Goal: Understand process/instructions

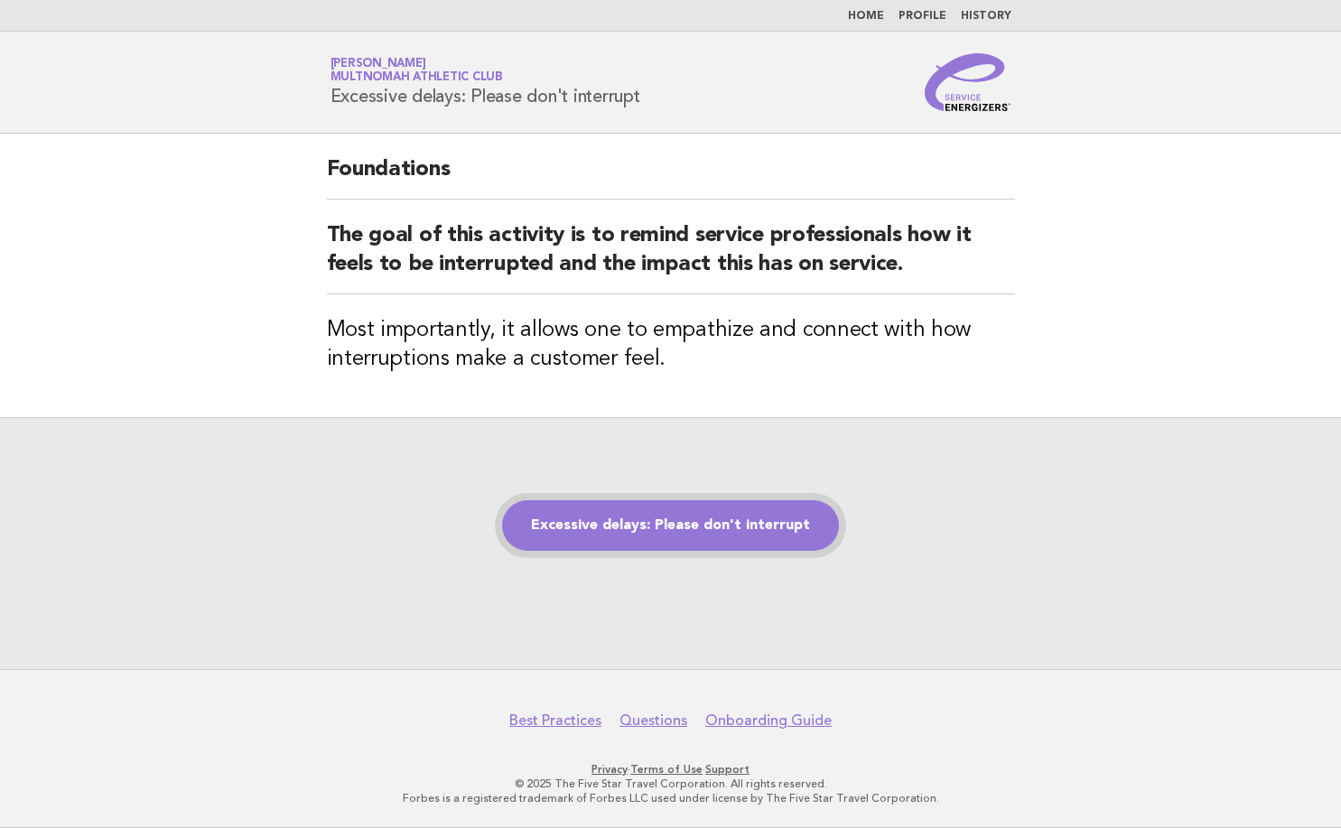
click at [703, 520] on link "Excessive delays: Please don't interrupt" at bounding box center [670, 525] width 337 height 51
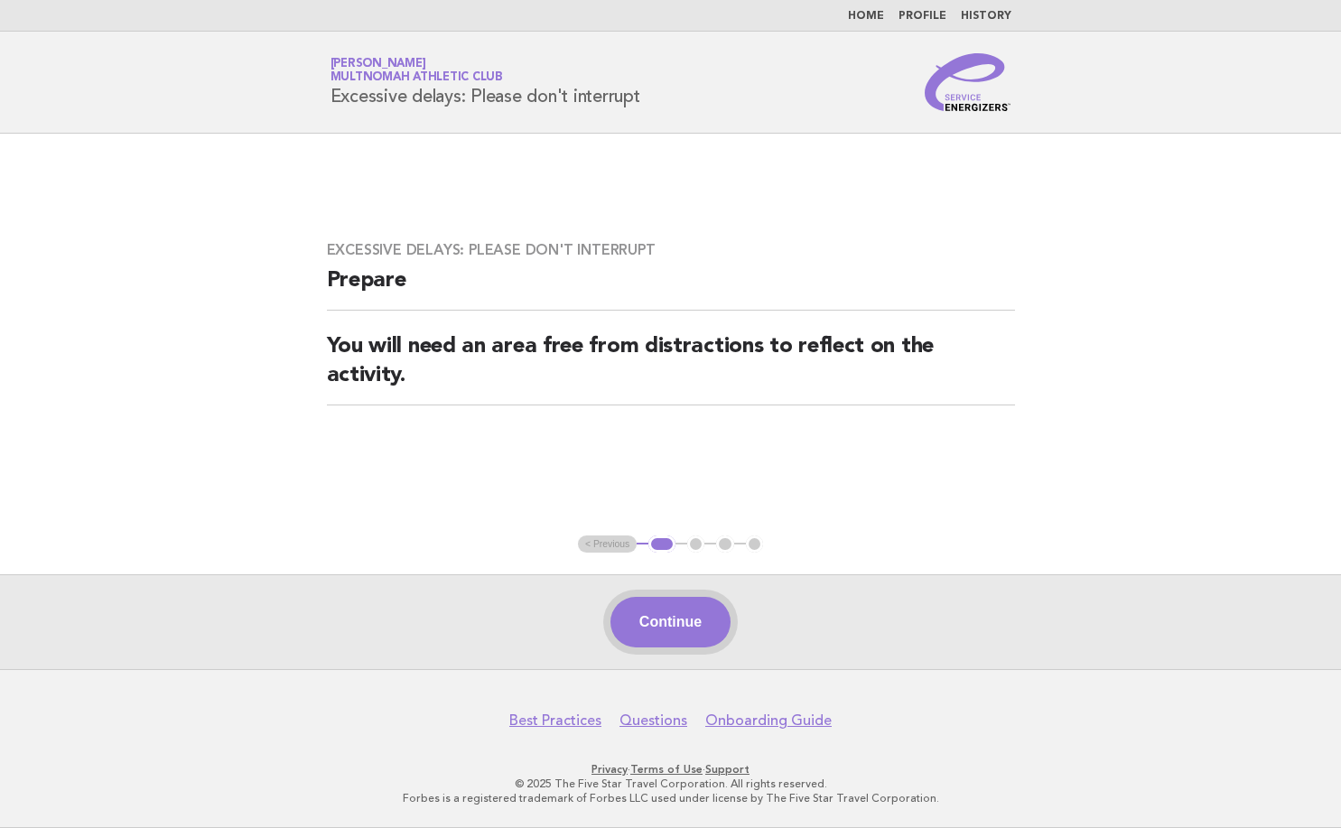
click at [672, 642] on button "Continue" at bounding box center [670, 622] width 120 height 51
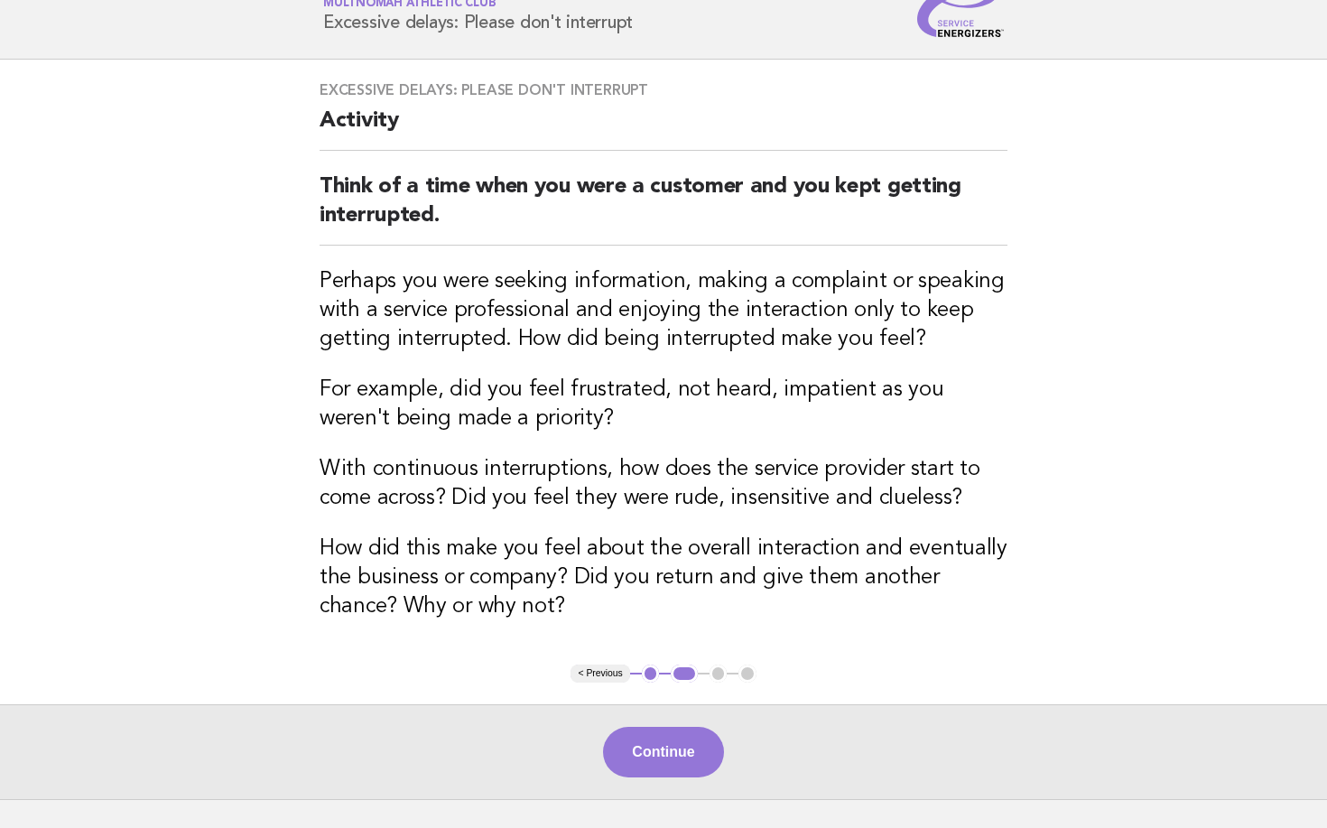
scroll to position [181, 0]
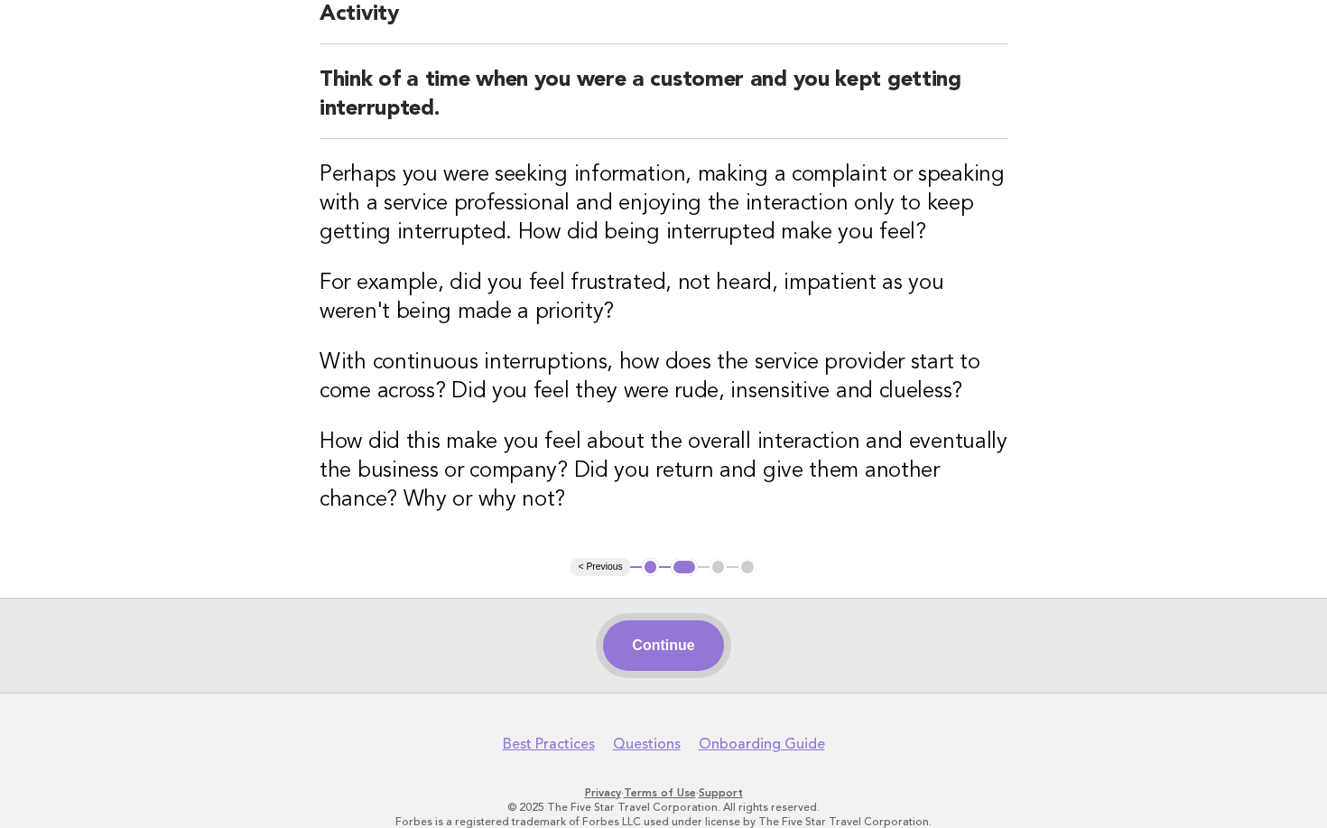
click at [676, 649] on button "Continue" at bounding box center [663, 645] width 120 height 51
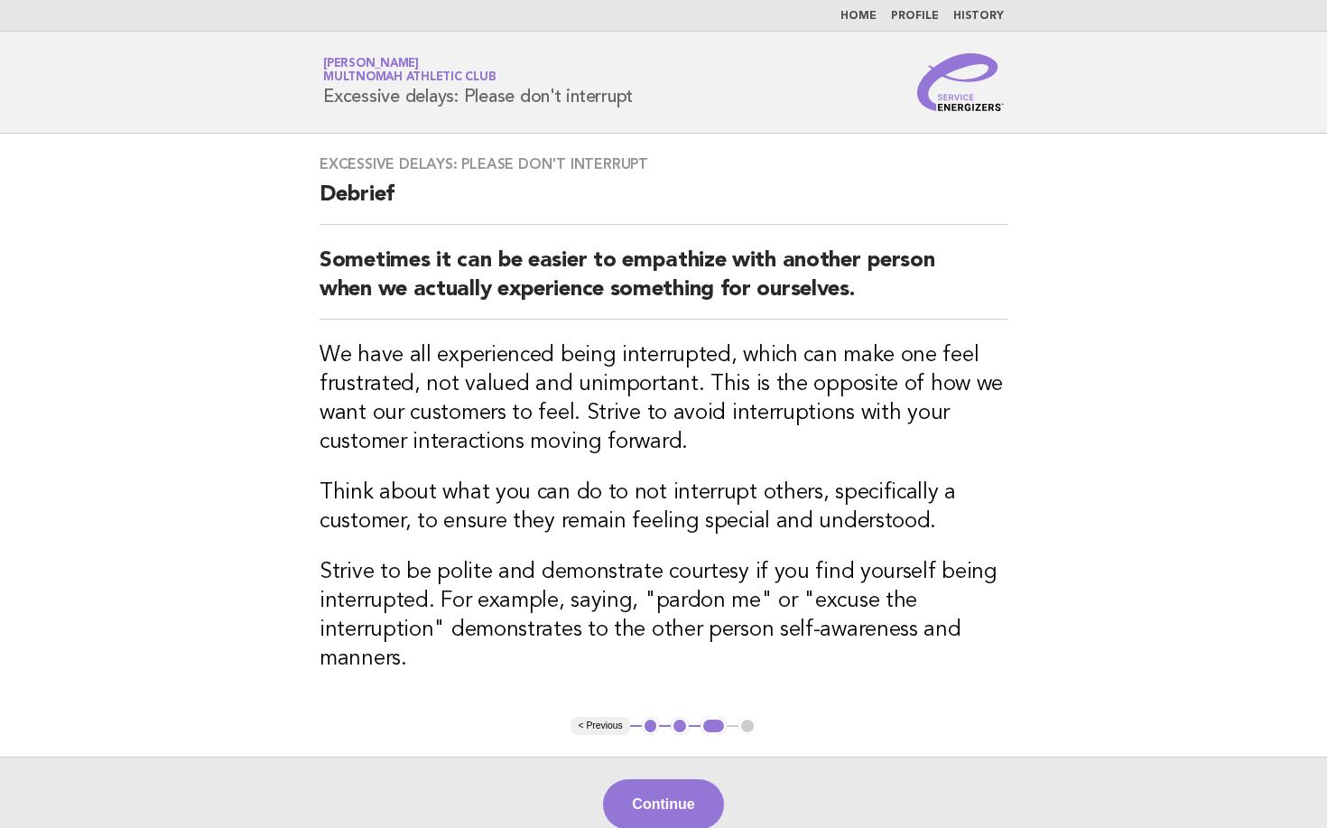
scroll to position [90, 0]
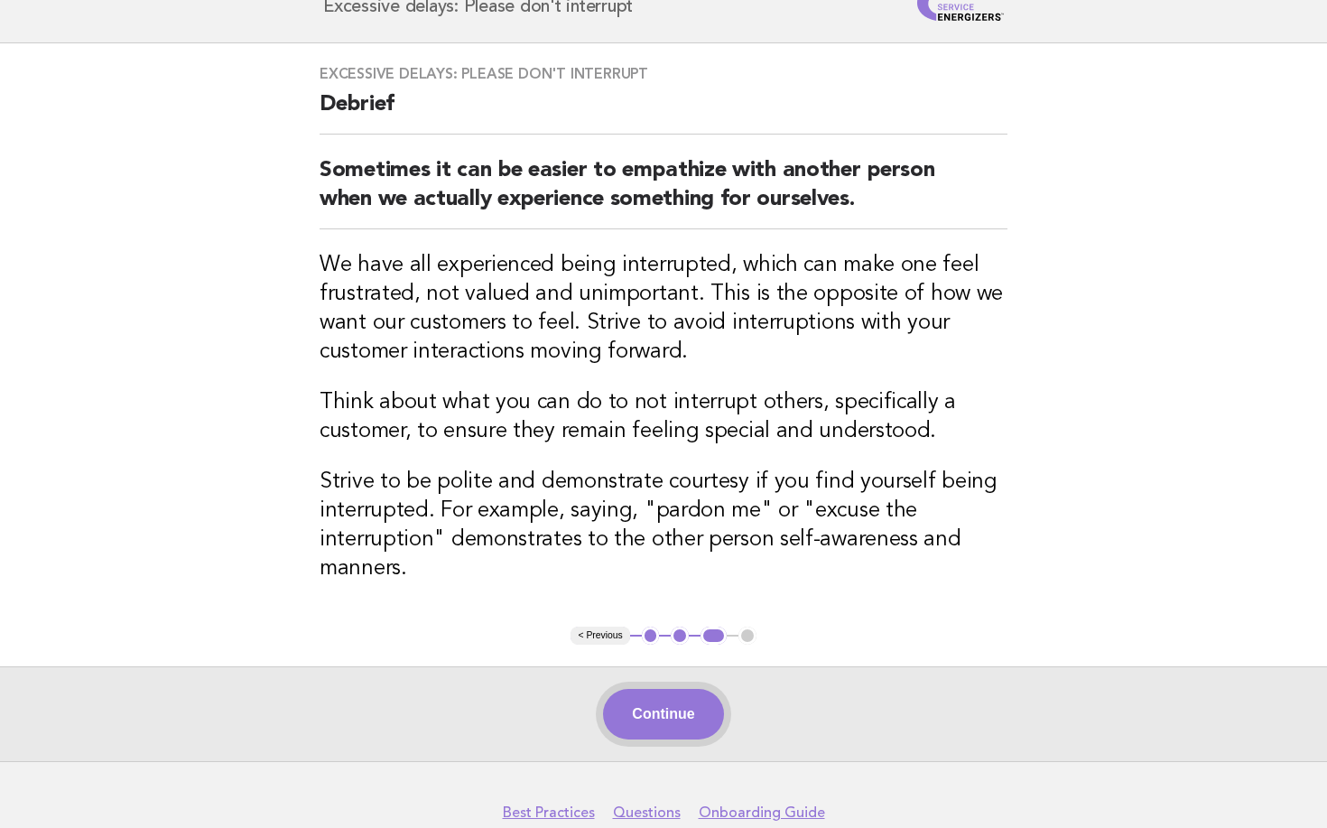
click at [661, 713] on button "Continue" at bounding box center [663, 714] width 120 height 51
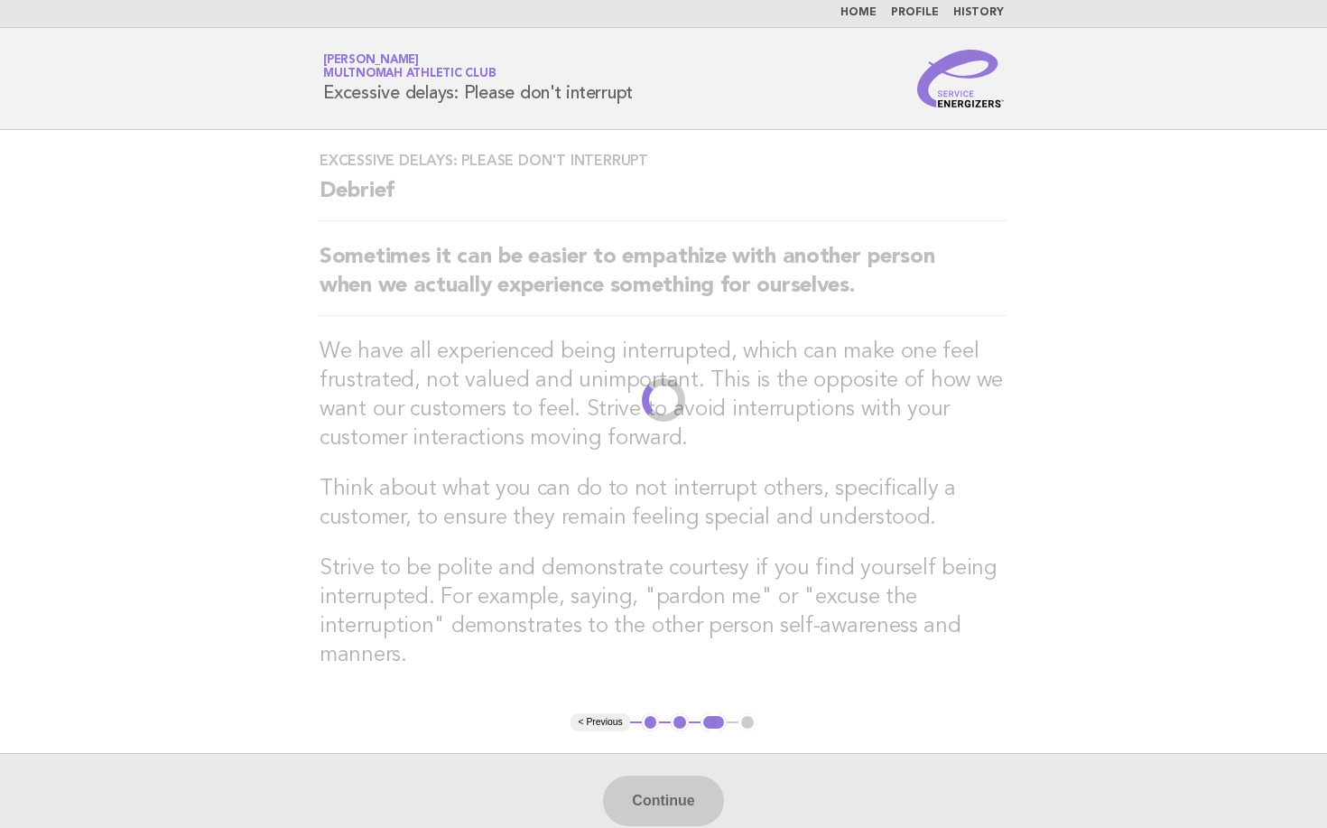
scroll to position [0, 0]
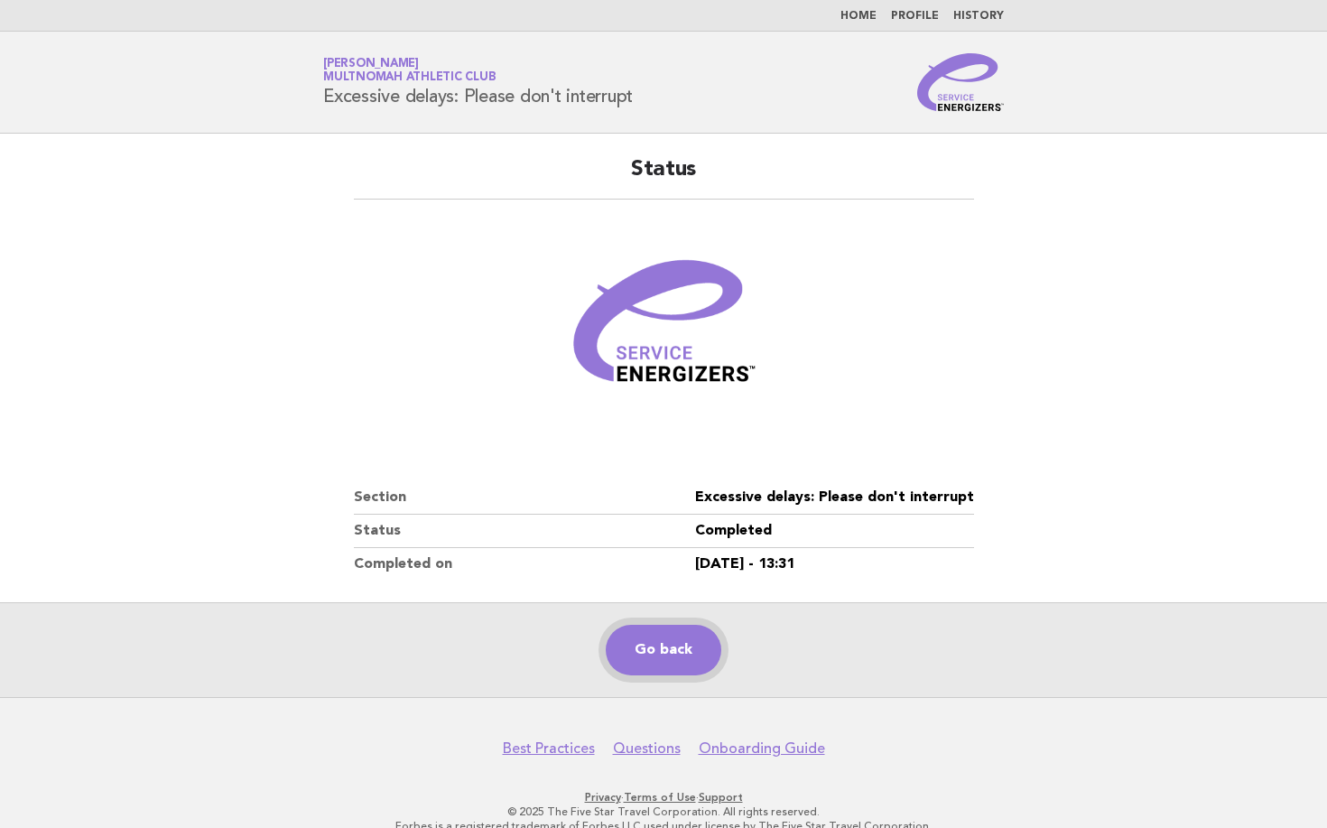
click at [696, 664] on link "Go back" at bounding box center [664, 650] width 116 height 51
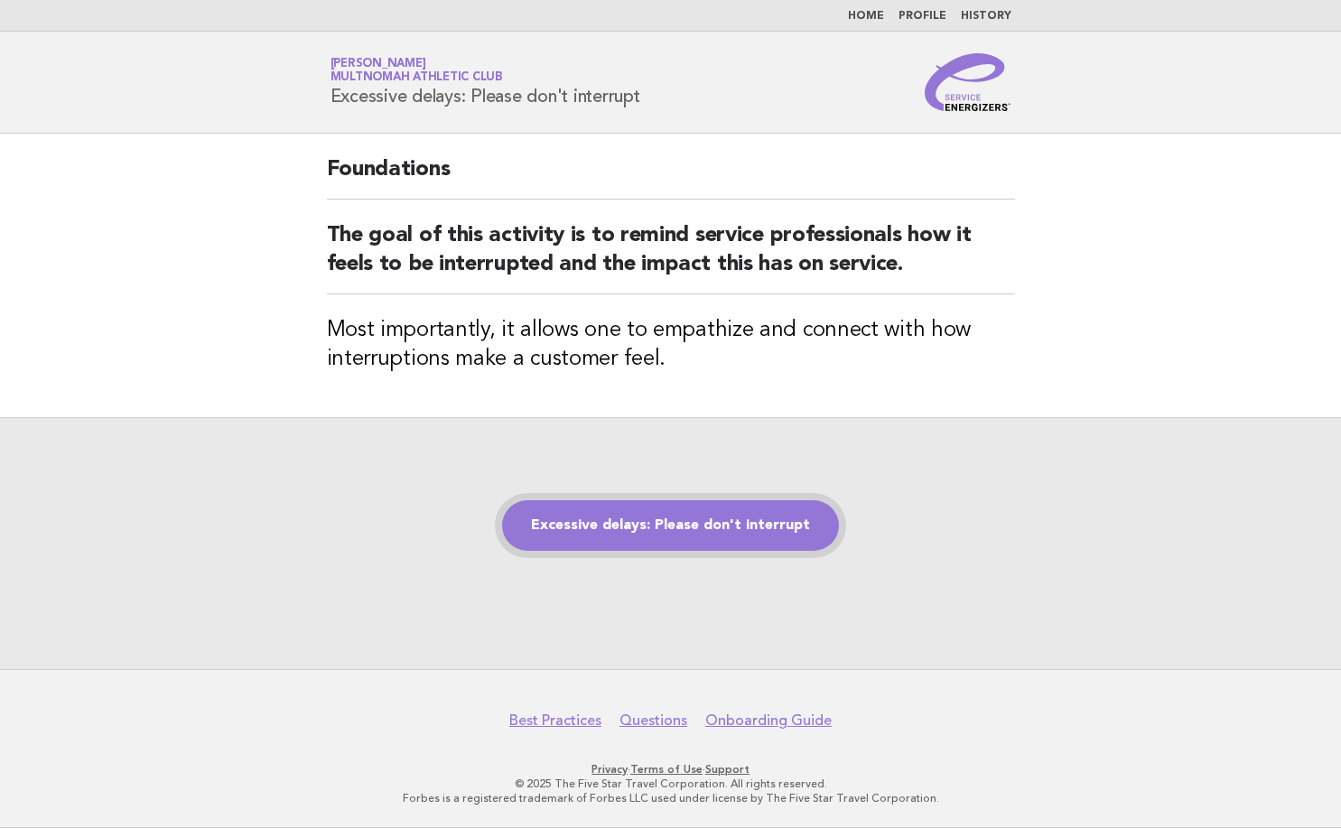
click at [755, 529] on link "Excessive delays: Please don't interrupt" at bounding box center [670, 525] width 337 height 51
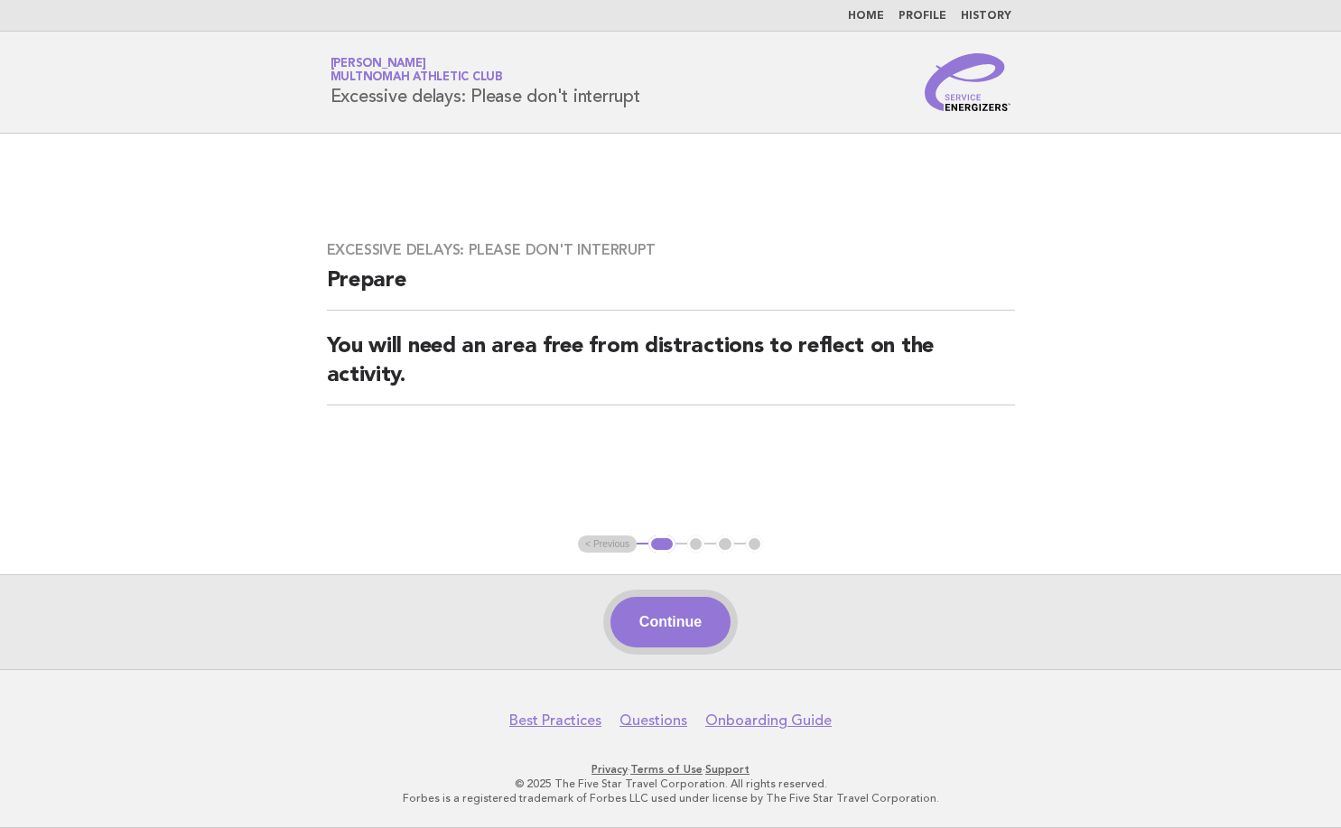
click at [704, 623] on button "Continue" at bounding box center [670, 622] width 120 height 51
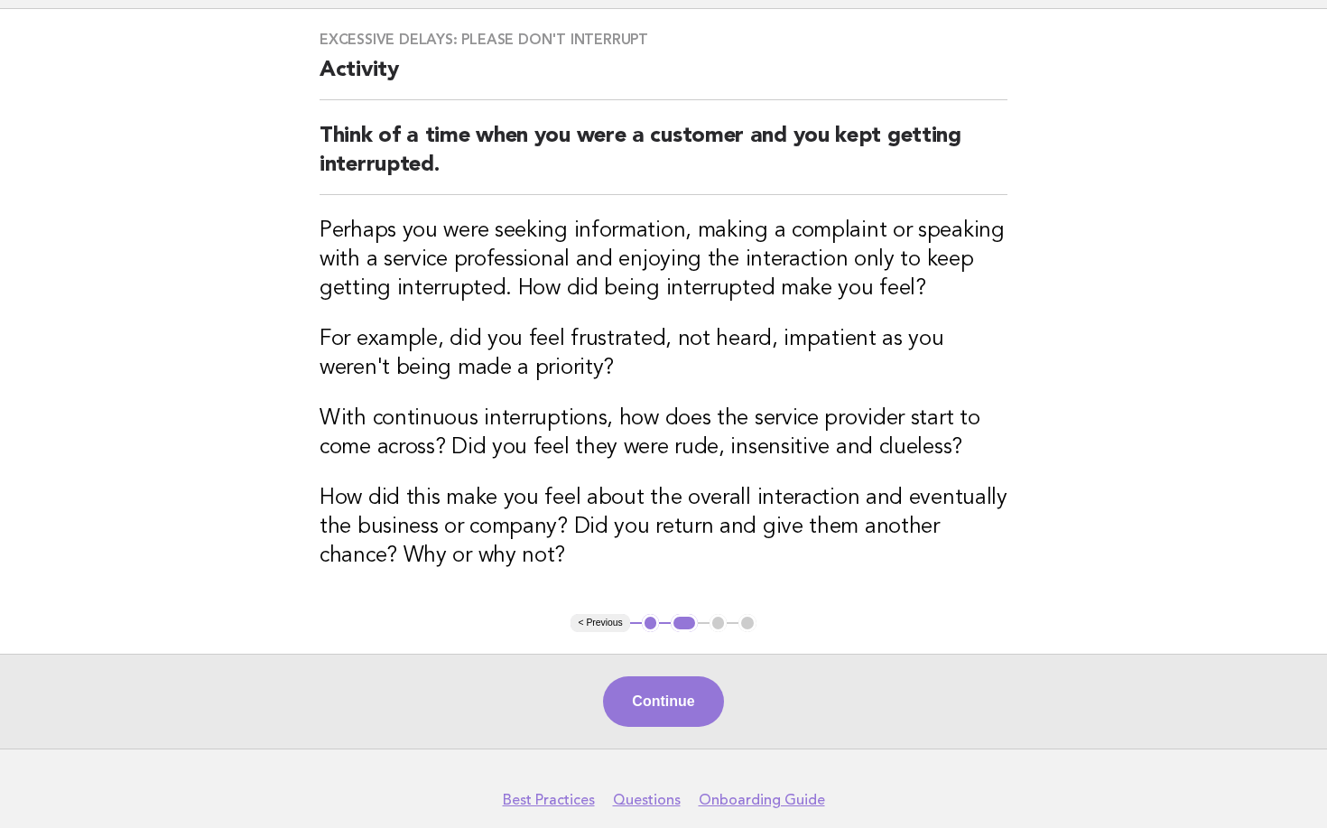
scroll to position [181, 0]
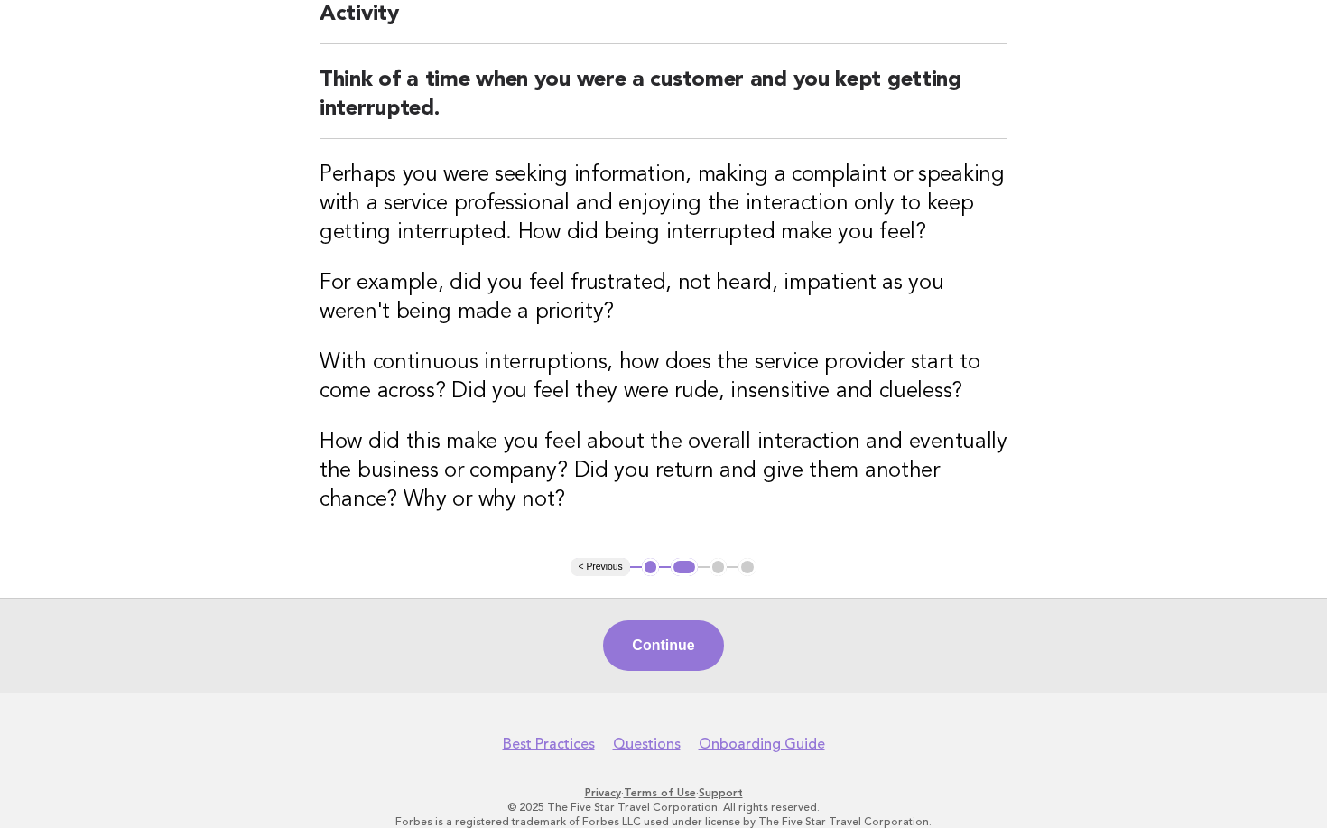
click at [686, 631] on button "Continue" at bounding box center [663, 645] width 120 height 51
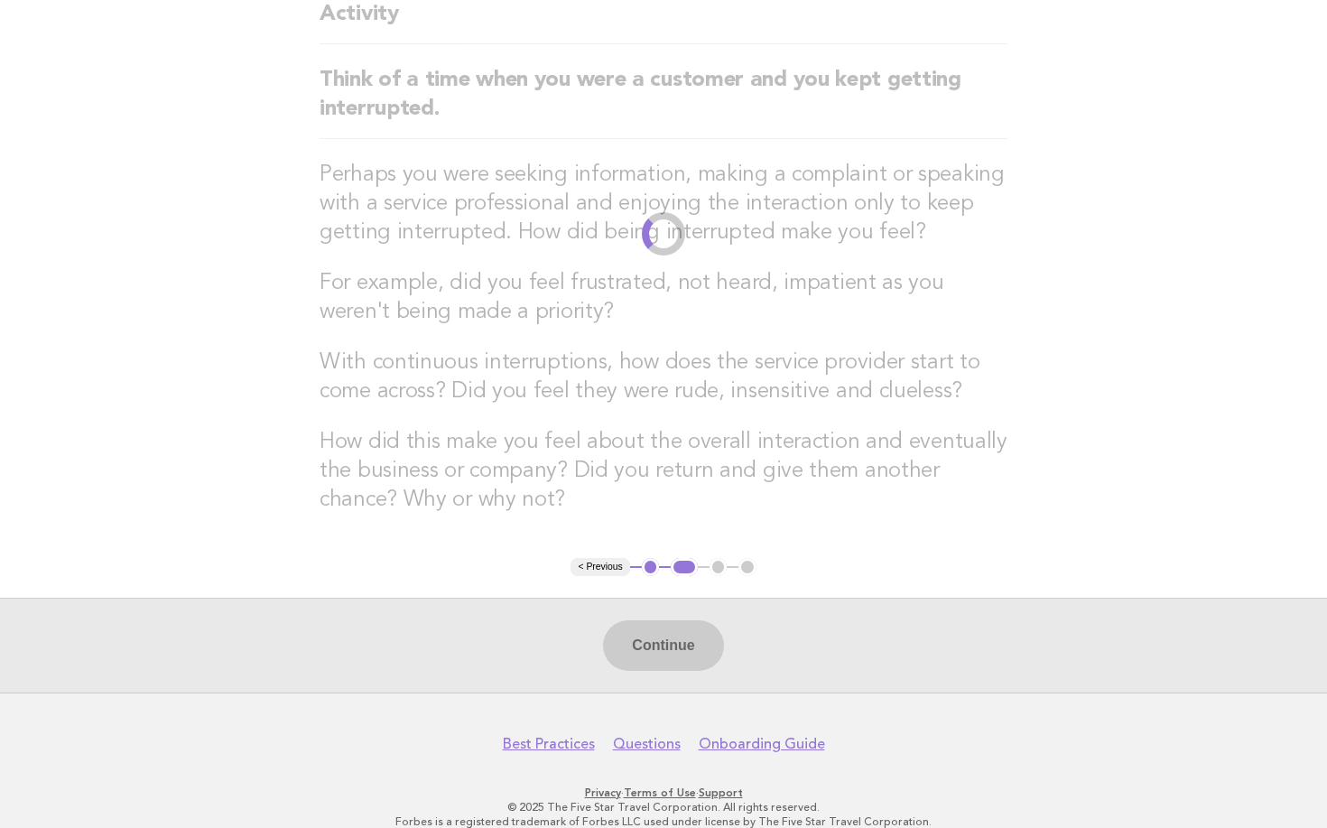
scroll to position [0, 0]
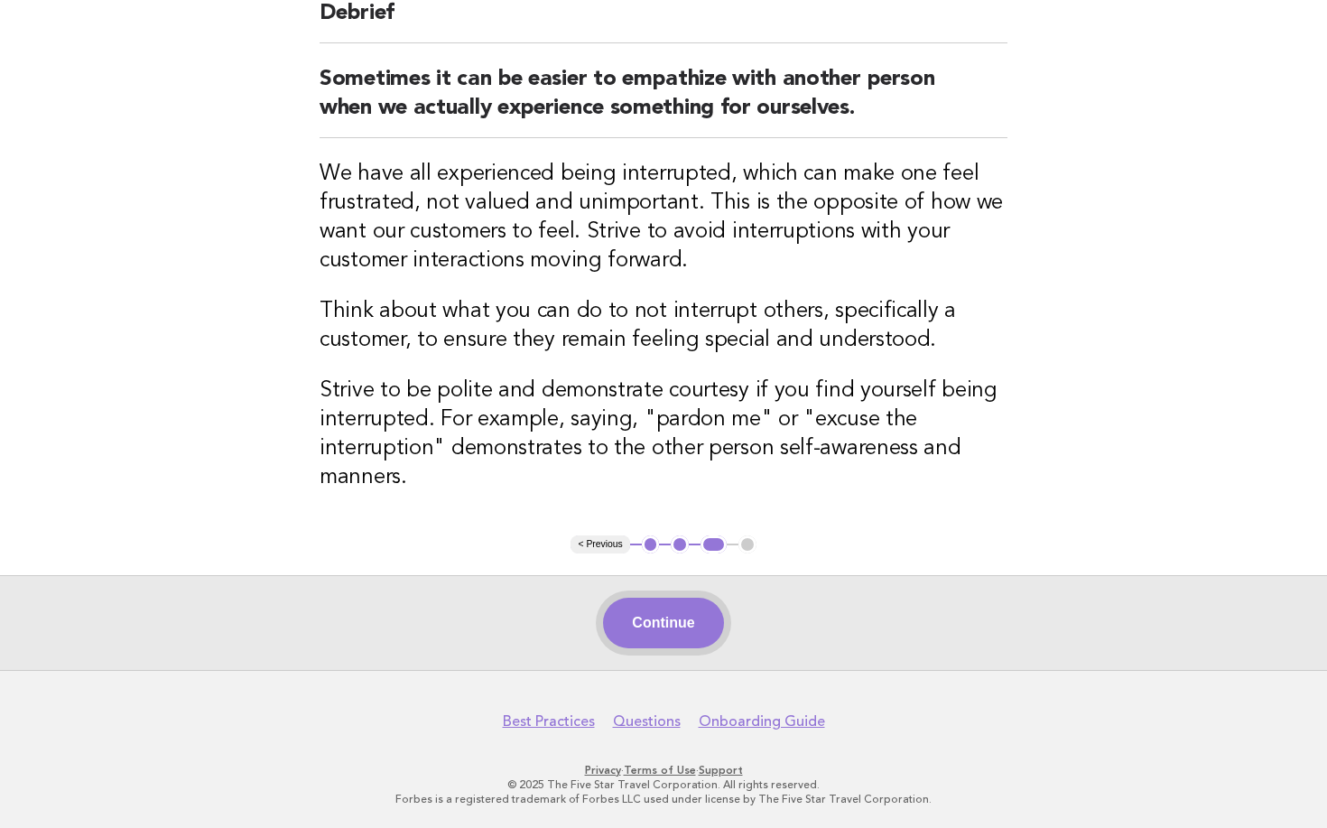
click at [694, 613] on button "Continue" at bounding box center [663, 623] width 120 height 51
